Goal: Information Seeking & Learning: Learn about a topic

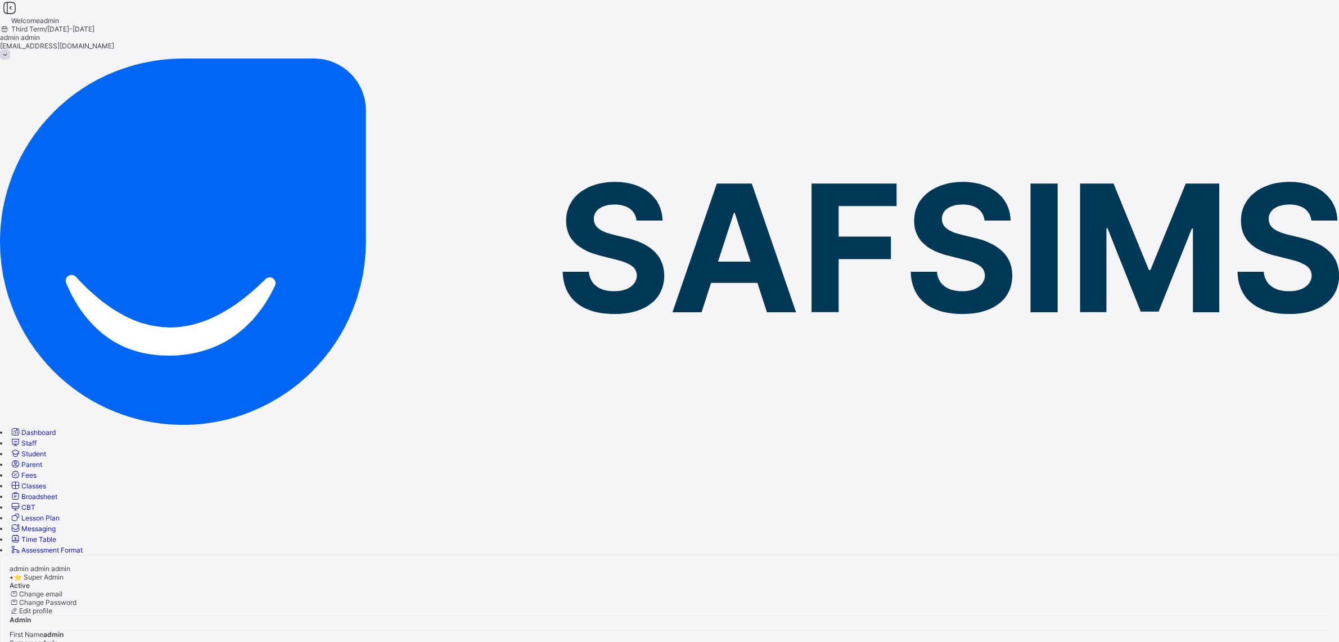
click at [46, 481] on span "Classes" at bounding box center [33, 485] width 25 height 8
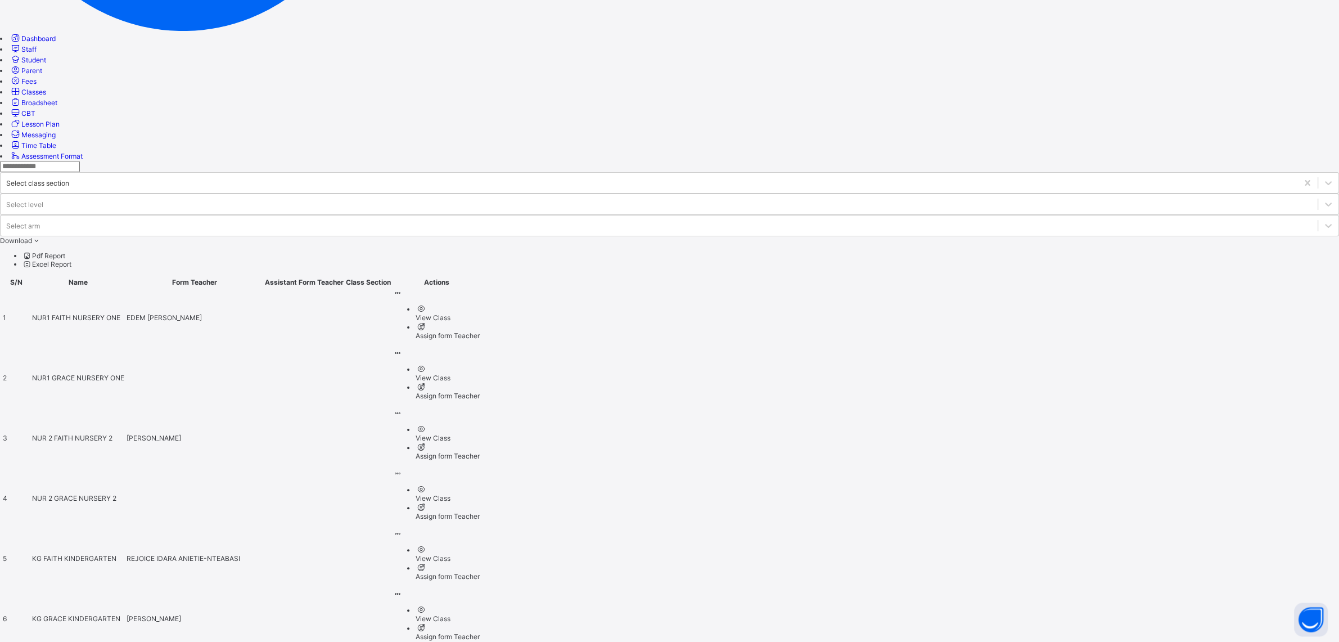
scroll to position [395, 0]
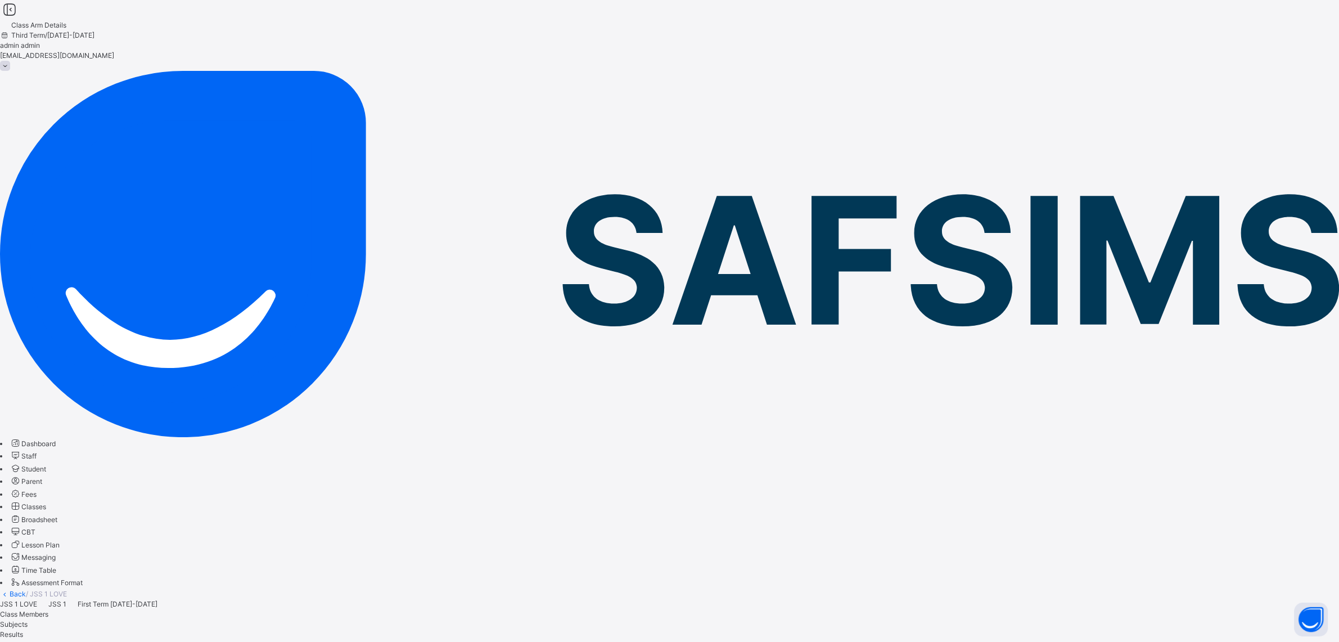
click at [46, 502] on span "Classes" at bounding box center [33, 506] width 25 height 8
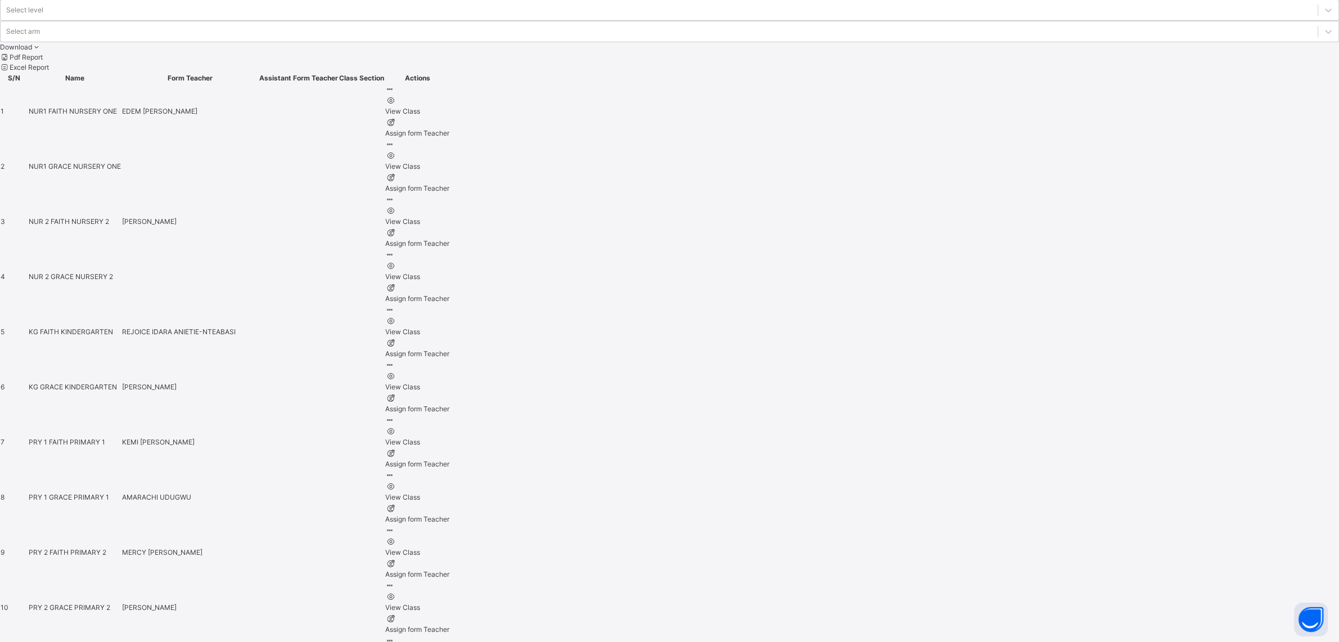
scroll to position [623, 0]
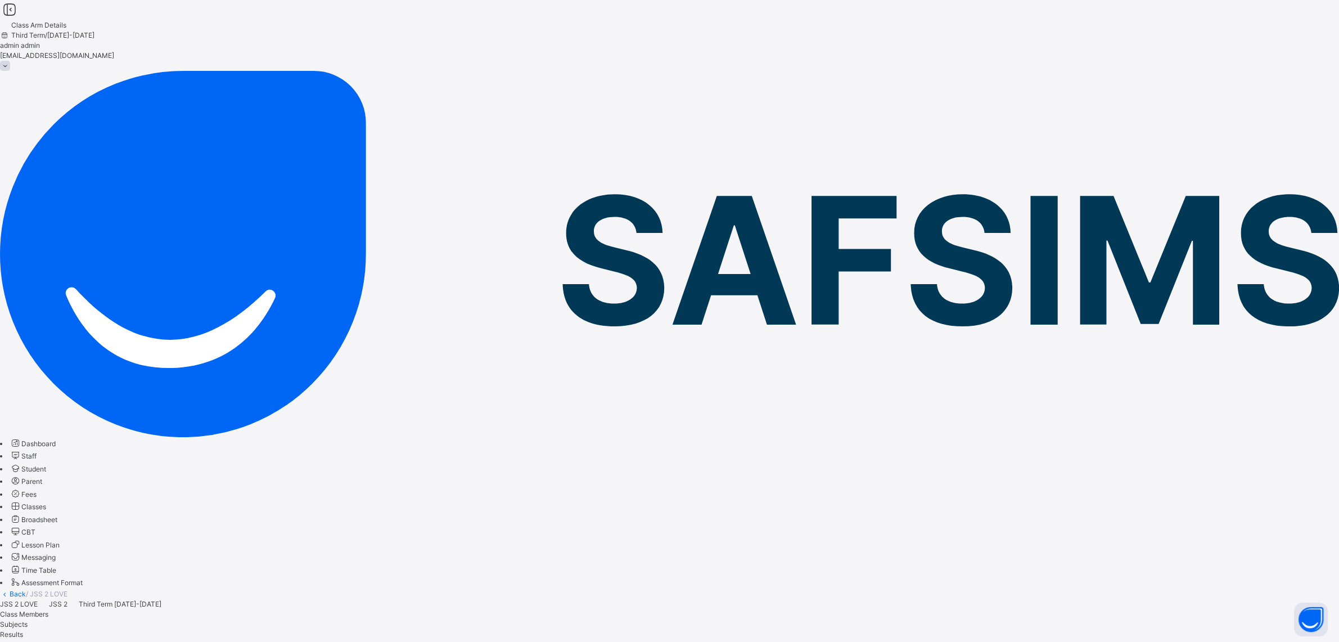
click at [274, 629] on div "Results" at bounding box center [669, 634] width 1339 height 10
click at [57, 515] on link "Broadsheet" at bounding box center [34, 519] width 48 height 8
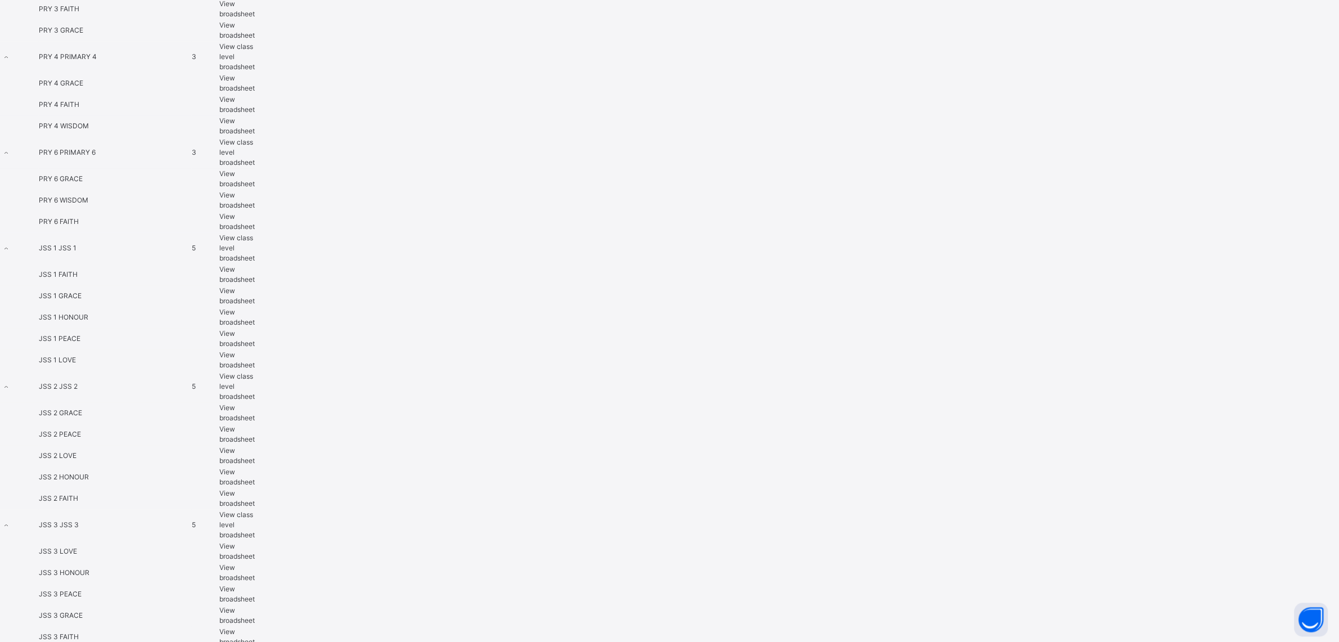
scroll to position [1056, 0]
click at [255, 447] on span "View broadsheet" at bounding box center [236, 456] width 35 height 19
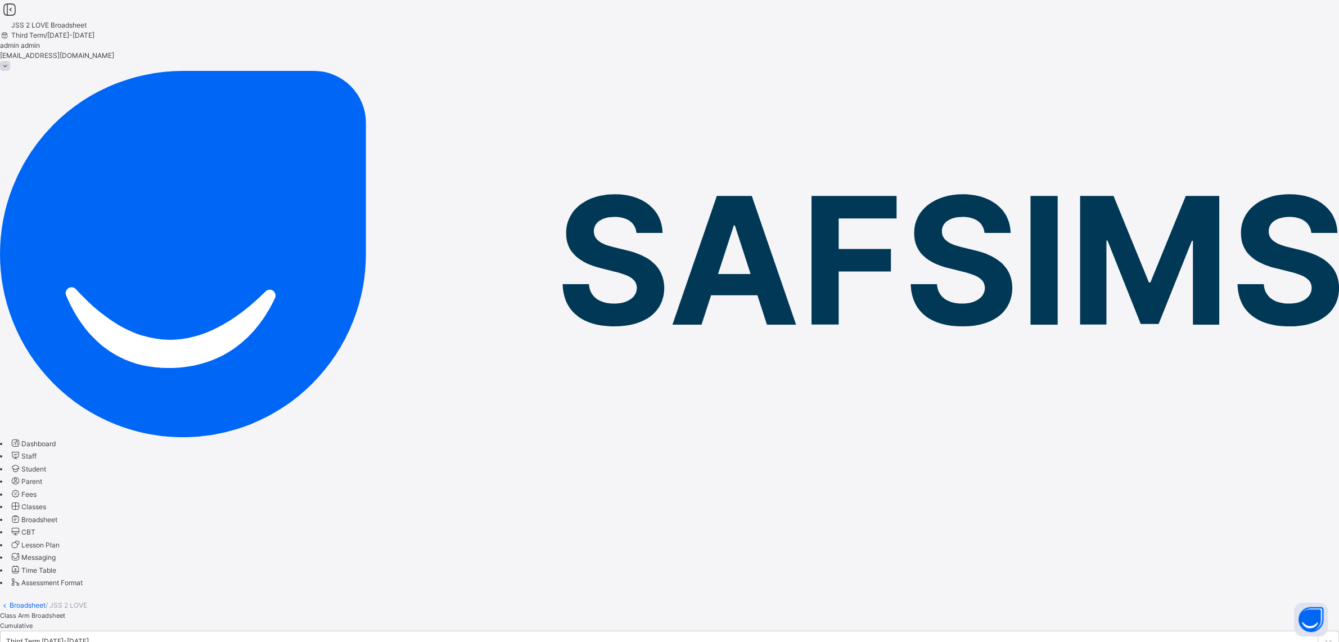
click at [46, 502] on span "Classes" at bounding box center [33, 506] width 25 height 8
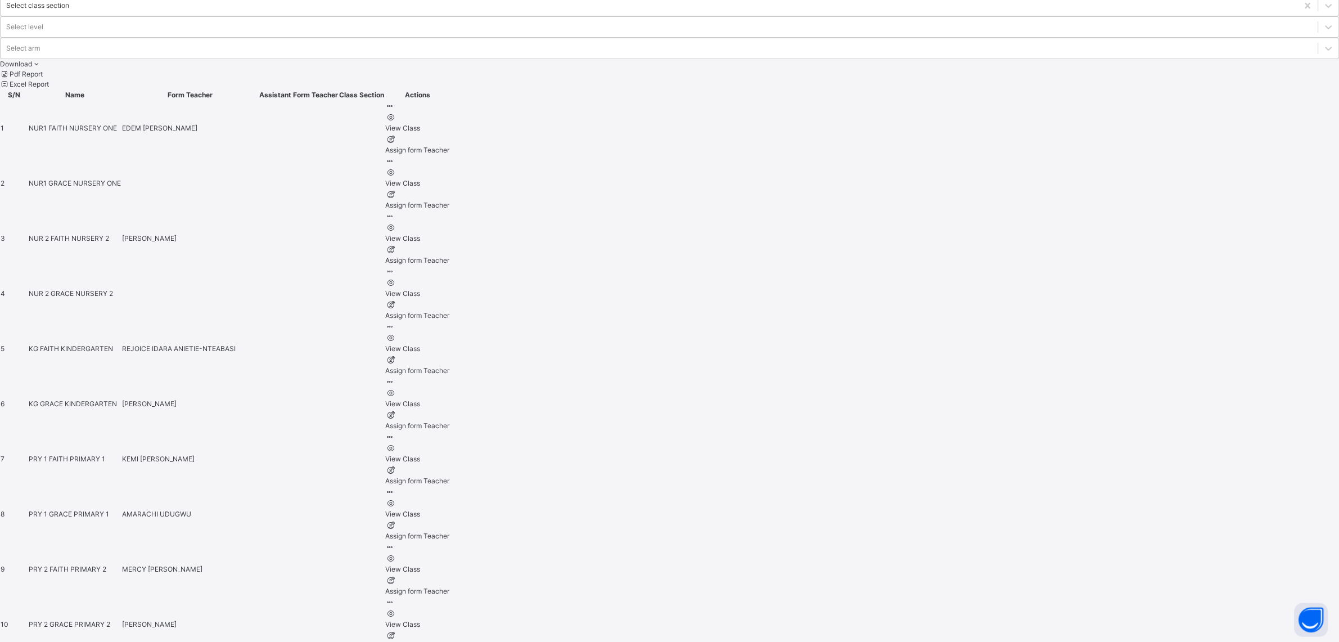
scroll to position [607, 0]
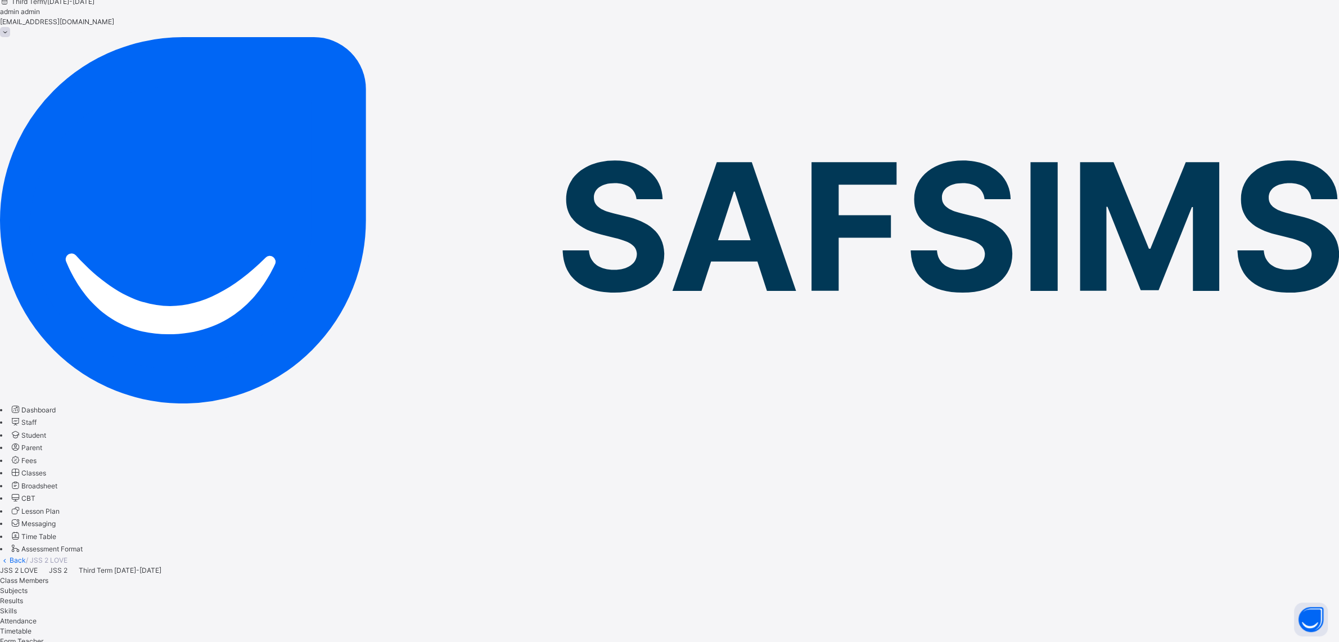
scroll to position [34, 0]
click at [23, 596] on span "Results" at bounding box center [11, 600] width 23 height 8
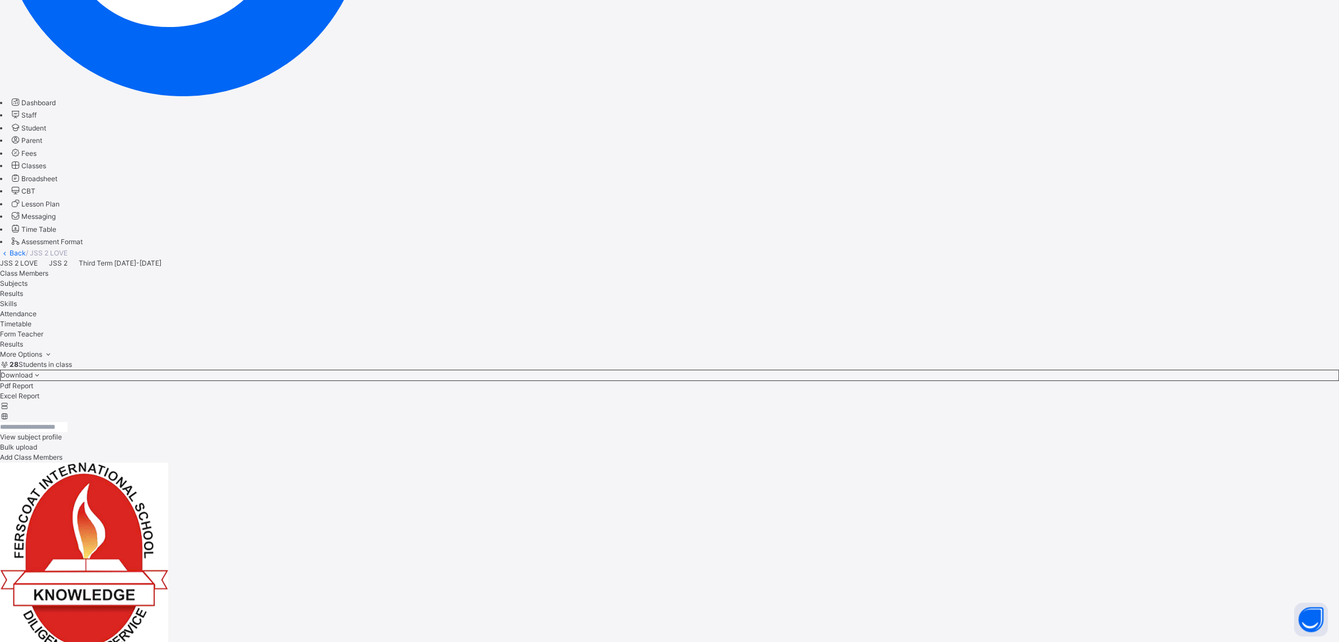
scroll to position [336, 0]
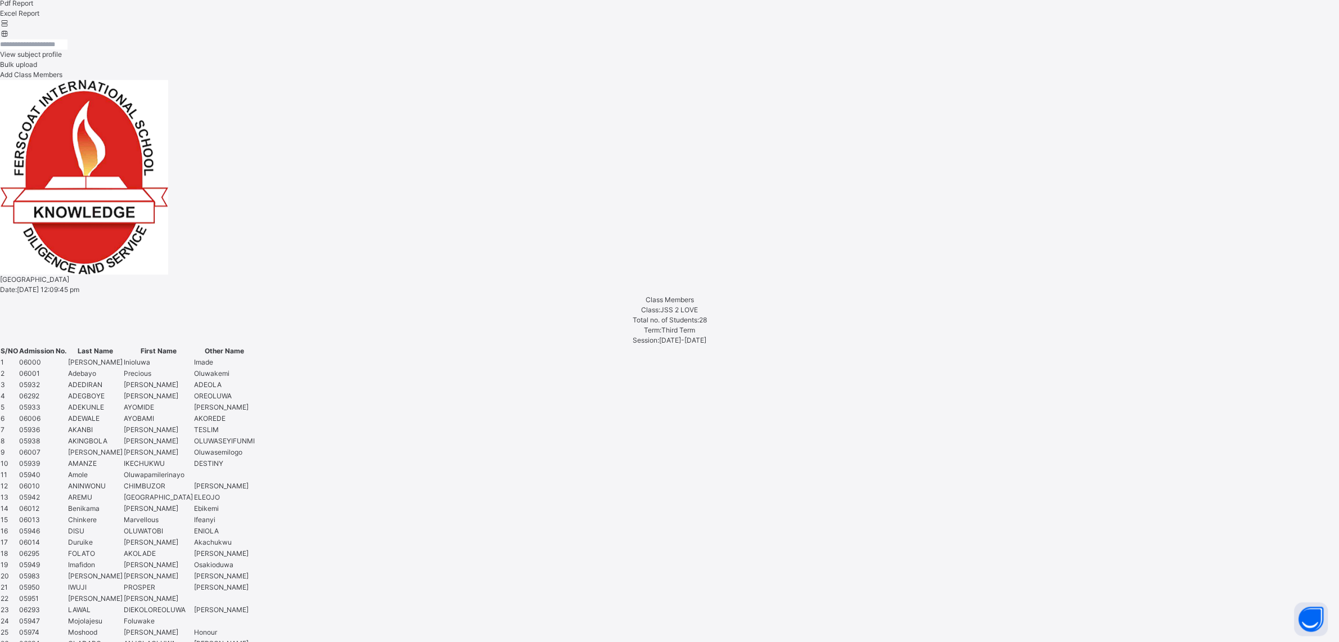
scroll to position [799, 0]
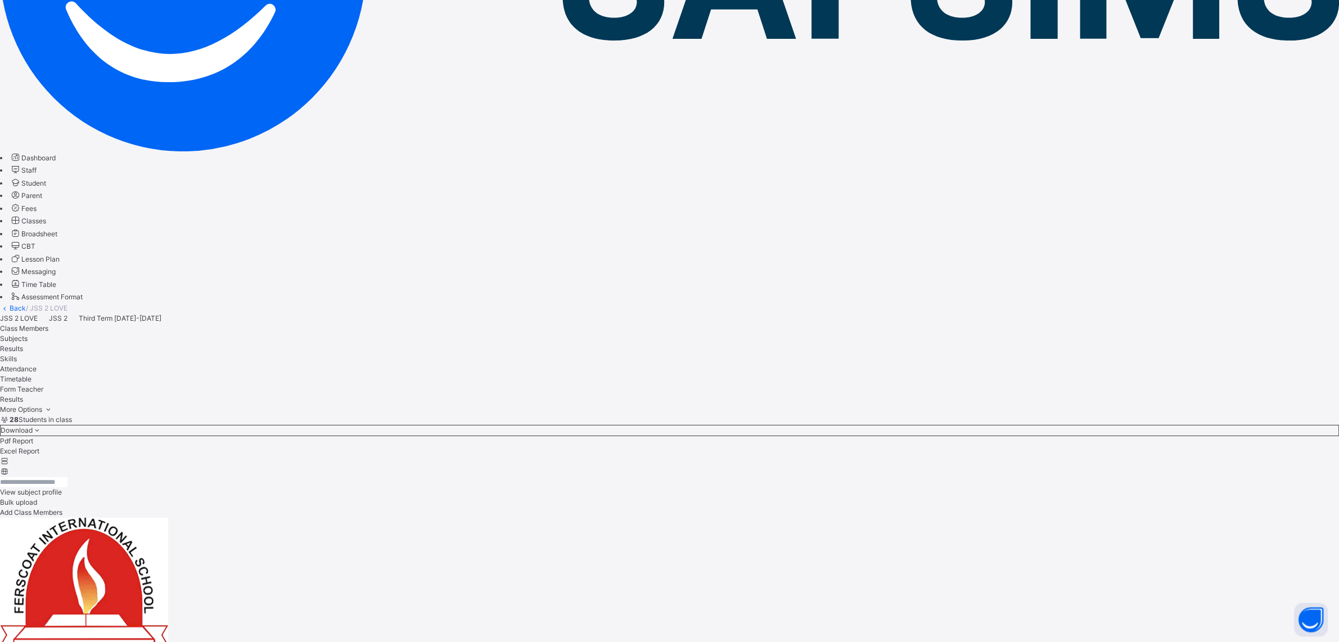
scroll to position [289, 0]
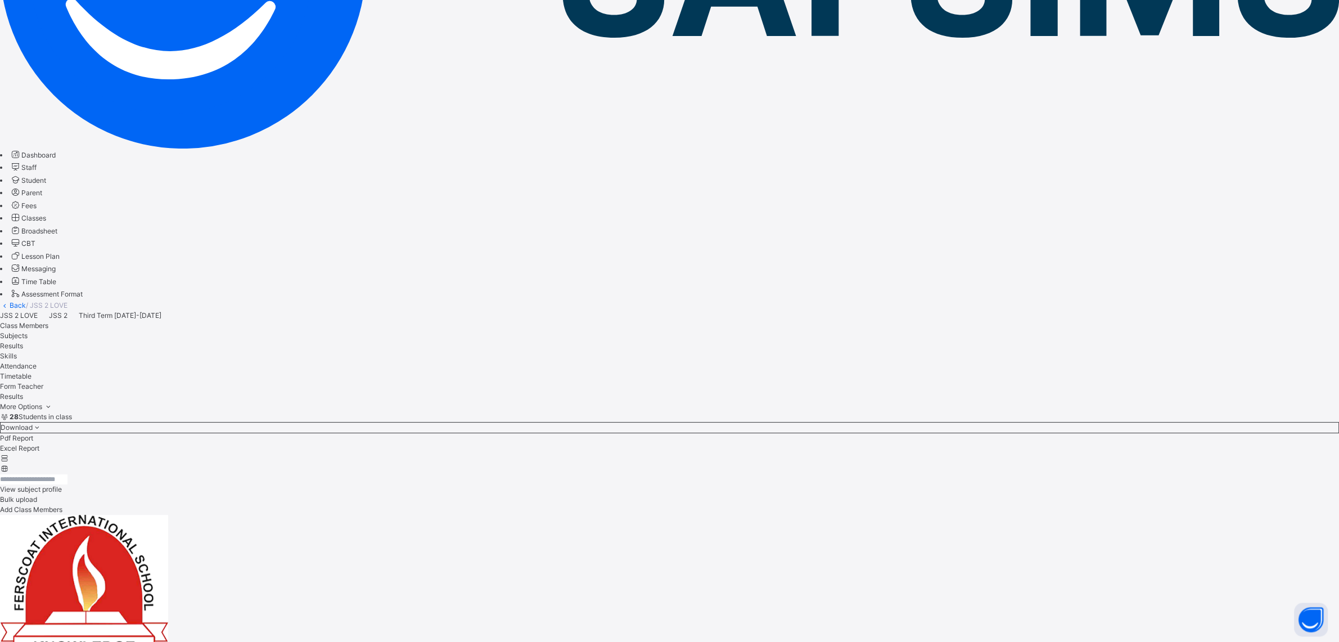
click at [60, 252] on span "Lesson Plan" at bounding box center [40, 256] width 38 height 8
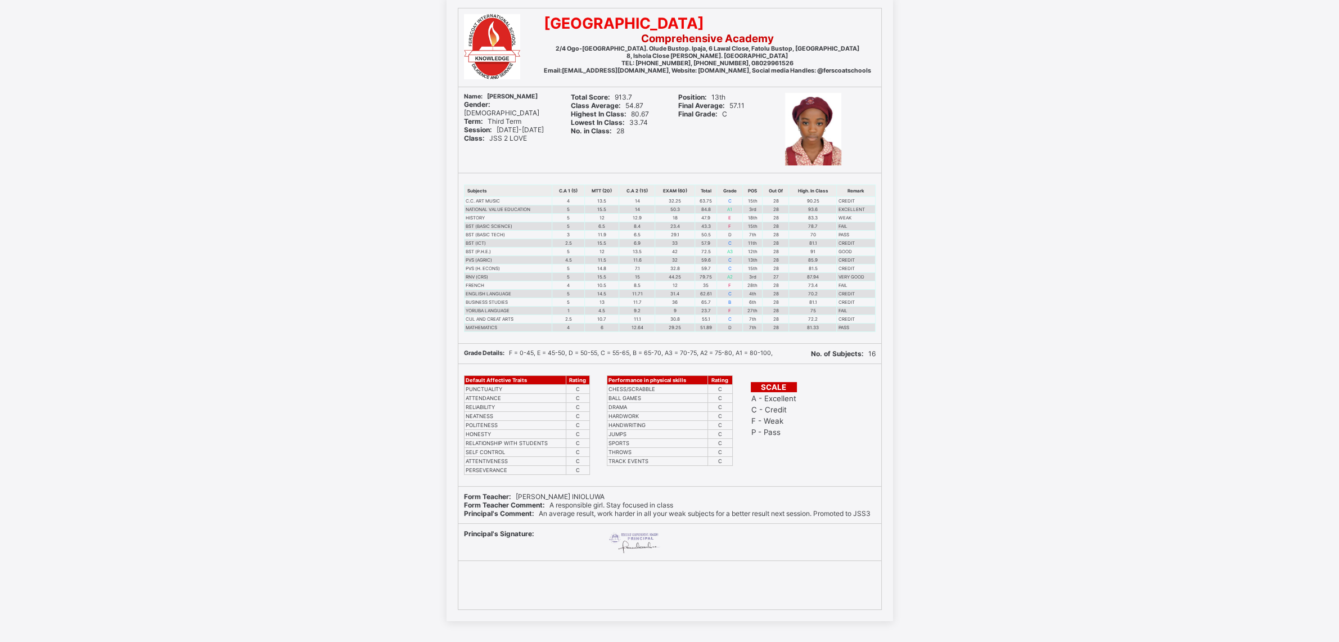
scroll to position [177, 0]
